Goal: Information Seeking & Learning: Learn about a topic

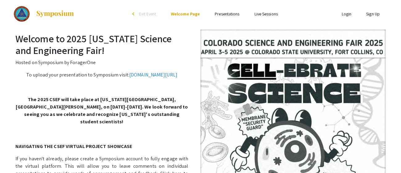
click at [231, 12] on link "Presentations" at bounding box center [227, 14] width 25 height 6
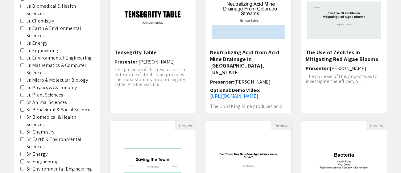
scroll to position [98, 0]
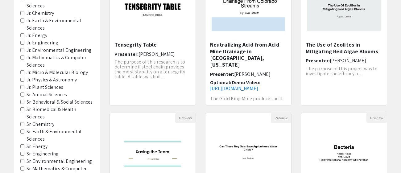
click at [23, 78] on Astronomy "Jr. Physics & Astronomy" at bounding box center [22, 80] width 4 height 4
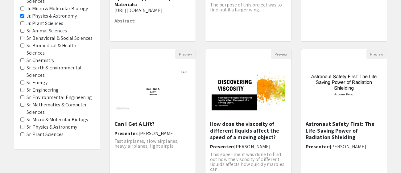
scroll to position [166, 0]
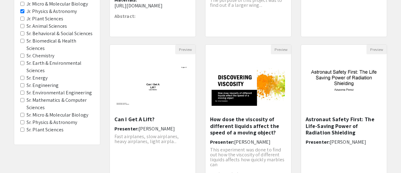
click at [21, 54] on Chemistry "Sr. Chemistry" at bounding box center [22, 56] width 4 height 4
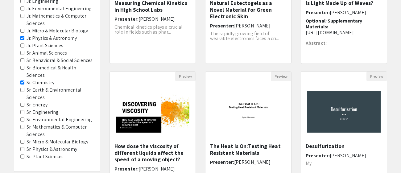
scroll to position [139, 0]
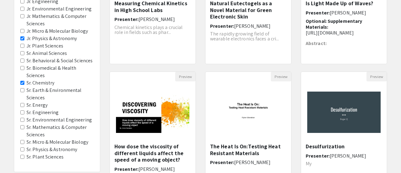
click at [22, 36] on Astronomy "Jr. Physics & Astronomy" at bounding box center [22, 38] width 4 height 4
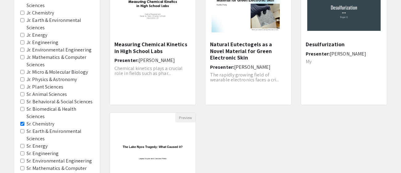
scroll to position [195, 0]
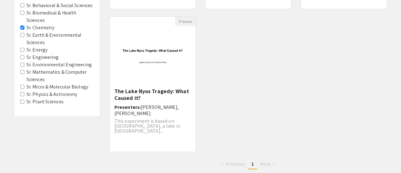
click at [22, 92] on Astronomy "Sr. Physics & Astronomy" at bounding box center [22, 94] width 4 height 4
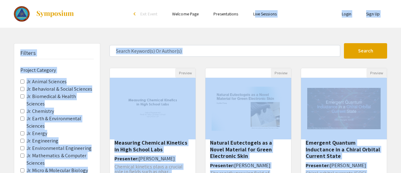
drag, startPoint x: 321, startPoint y: 129, endPoint x: 255, endPoint y: 13, distance: 133.5
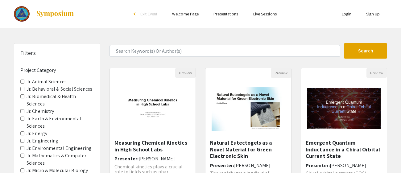
scroll to position [236, 0]
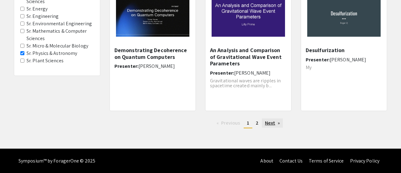
click at [277, 125] on link "Next page" at bounding box center [272, 122] width 21 height 9
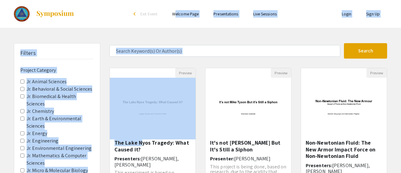
drag, startPoint x: 141, startPoint y: 79, endPoint x: 175, endPoint y: 12, distance: 75.7
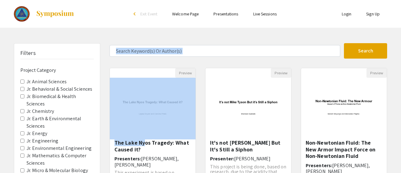
drag, startPoint x: 144, startPoint y: 145, endPoint x: 161, endPoint y: 36, distance: 110.5
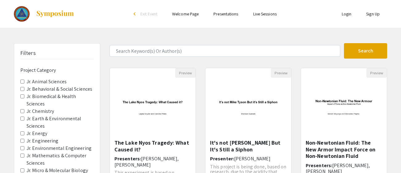
click at [137, 137] on div "Open Presentation <p>The Lake Nyos Tragedy: What Caused it?</p>" at bounding box center [153, 109] width 86 height 62
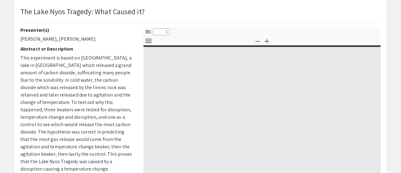
select select "custom"
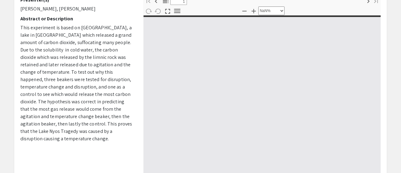
type input "0"
select select "custom"
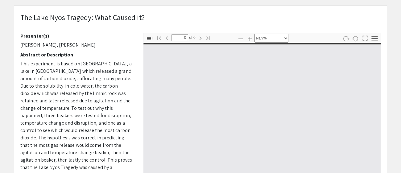
scroll to position [209, 0]
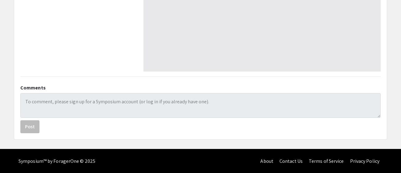
type input "1"
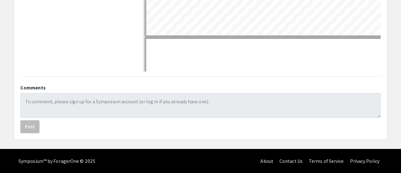
select select "auto"
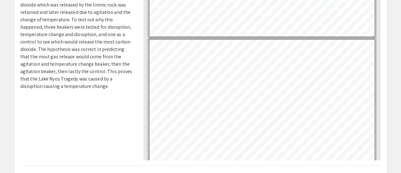
scroll to position [177, 0]
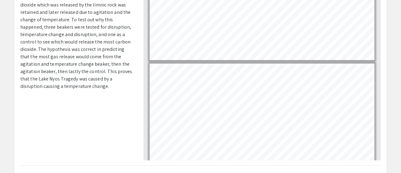
type input "3"
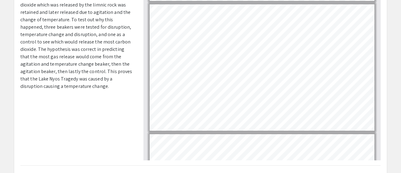
scroll to position [216, 0]
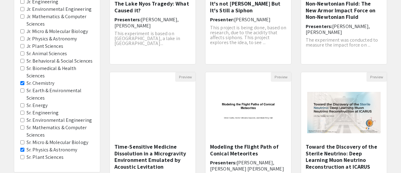
scroll to position [139, 0]
click at [245, 14] on div "It's not [PERSON_NAME] But It's Still a Siphon Presenter: [PERSON_NAME] This pr…" at bounding box center [248, 30] width 76 height 60
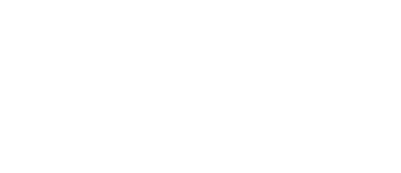
select select "custom"
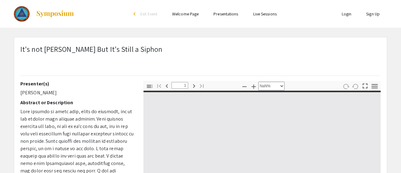
type input "0"
select select "auto"
type input "1"
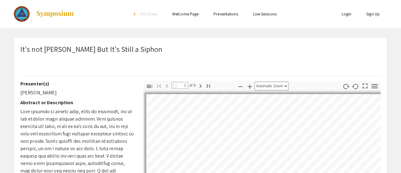
select select "auto"
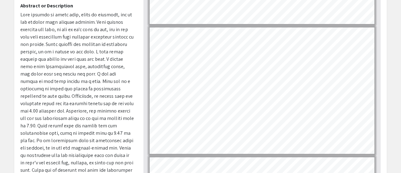
scroll to position [102, 0]
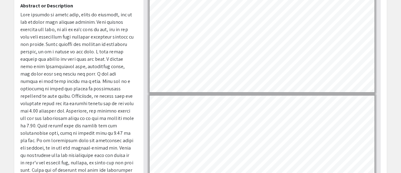
type input "3"
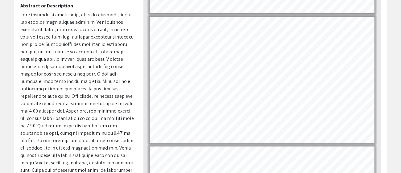
scroll to position [240, 0]
